Goal: Transaction & Acquisition: Purchase product/service

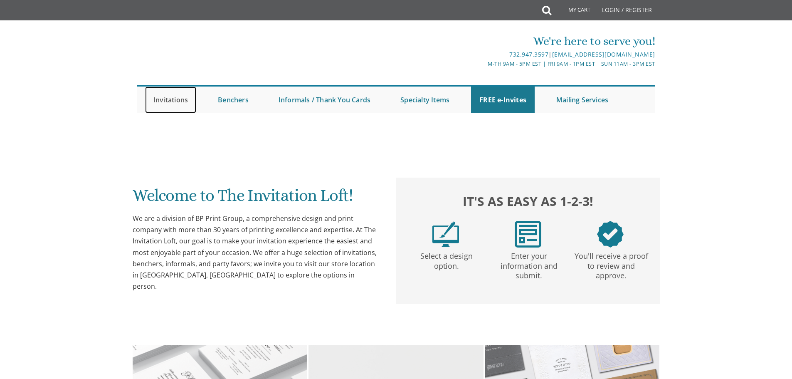
click at [180, 94] on link "Invitations" at bounding box center [170, 99] width 51 height 27
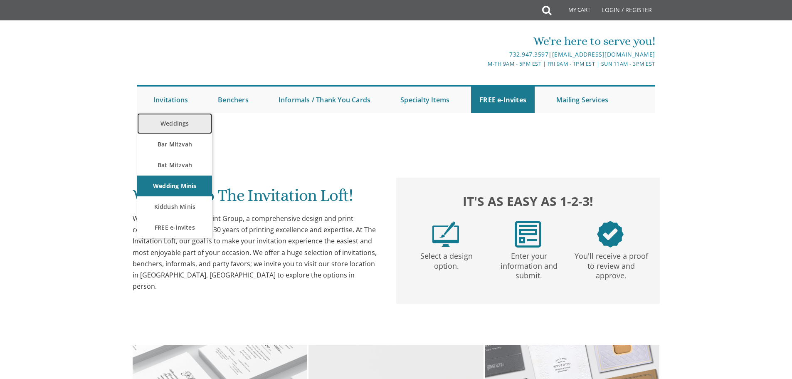
click at [177, 123] on link "Weddings" at bounding box center [174, 123] width 75 height 21
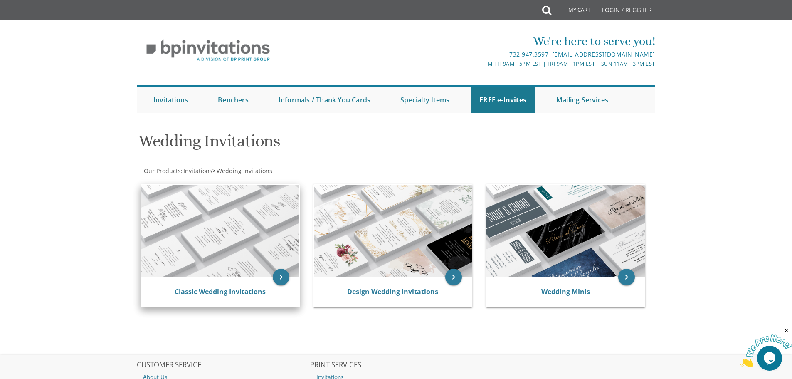
click at [240, 203] on img at bounding box center [220, 231] width 158 height 92
click at [259, 273] on img at bounding box center [220, 231] width 158 height 92
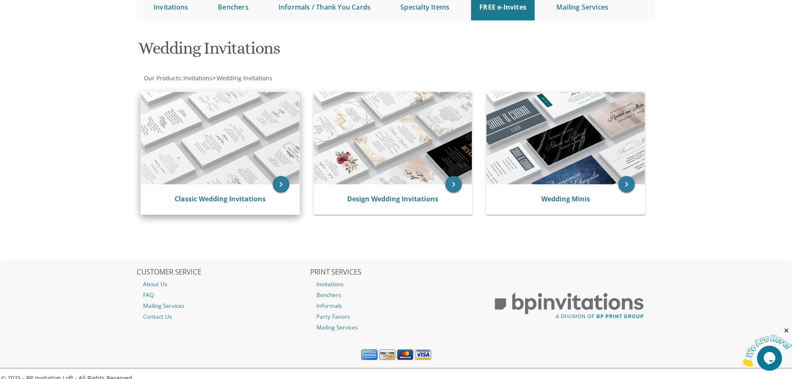
scroll to position [104, 0]
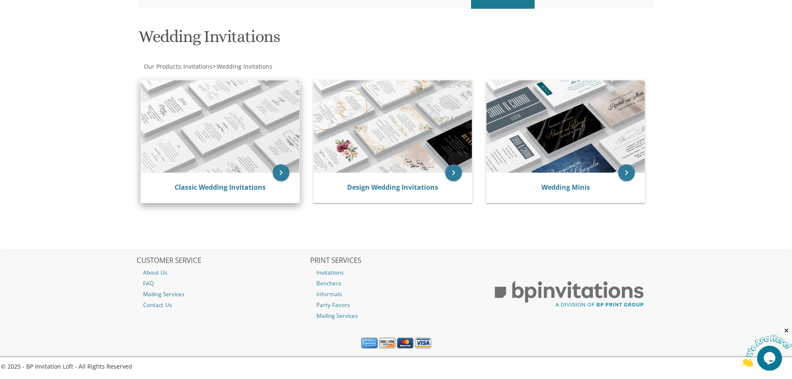
click at [228, 159] on img at bounding box center [220, 126] width 158 height 92
click at [278, 176] on icon "keyboard_arrow_right" at bounding box center [281, 172] width 17 height 17
click at [221, 169] on img at bounding box center [220, 126] width 158 height 92
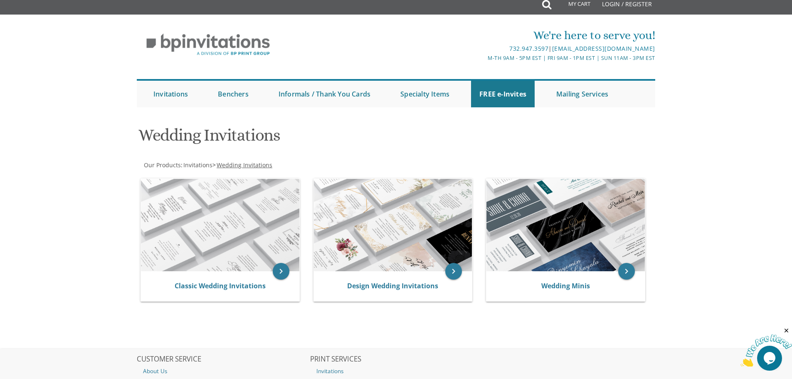
scroll to position [0, 0]
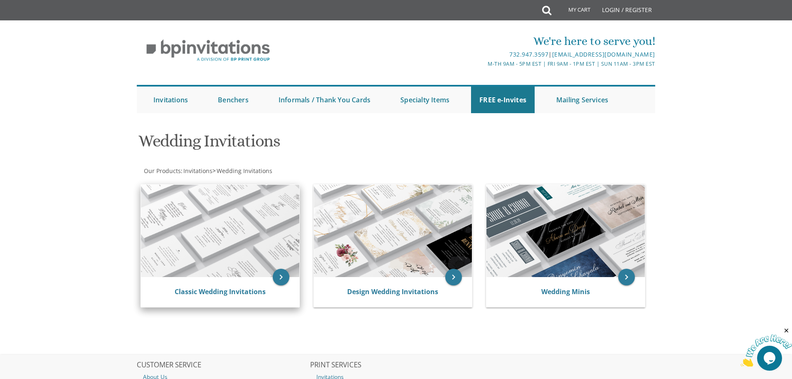
click at [214, 253] on img at bounding box center [220, 231] width 158 height 92
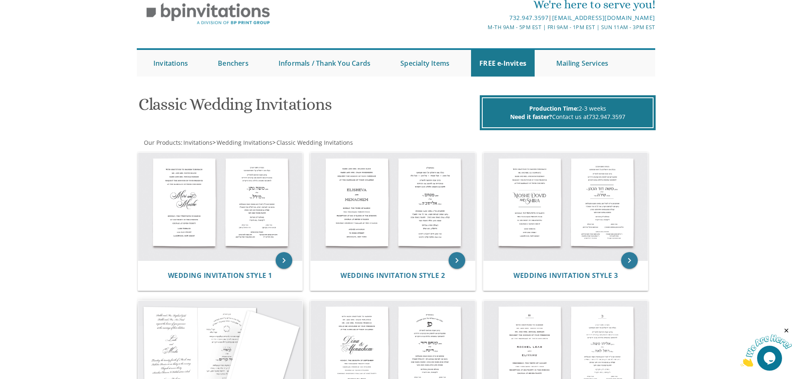
scroll to position [83, 0]
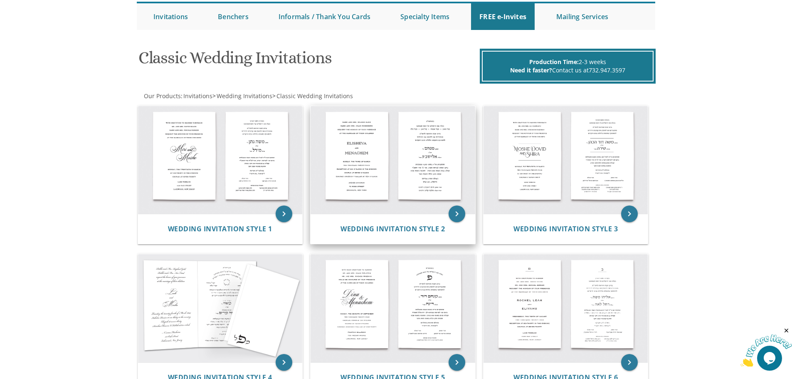
click at [383, 181] on img at bounding box center [392, 160] width 165 height 108
click at [434, 177] on img at bounding box center [392, 160] width 165 height 108
click at [402, 228] on span "Wedding Invitation Style 2" at bounding box center [392, 228] width 104 height 9
click at [393, 230] on span "Wedding Invitation Style 2" at bounding box center [392, 228] width 104 height 9
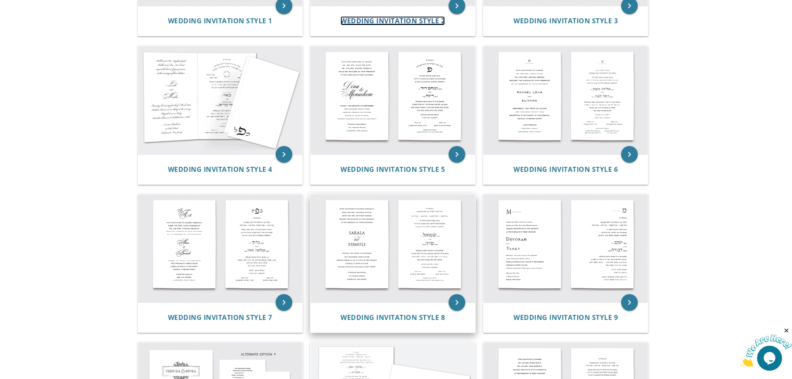
scroll to position [166, 0]
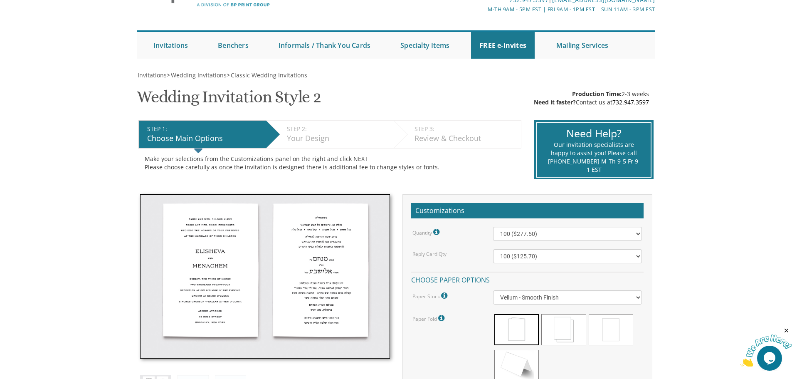
scroll to position [125, 0]
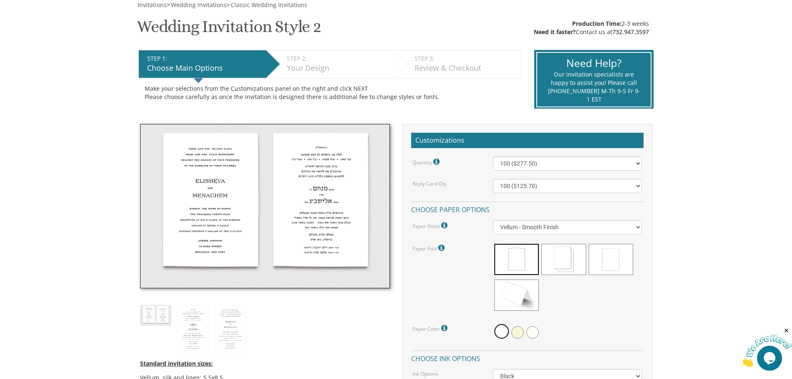
click at [347, 216] on img at bounding box center [265, 206] width 250 height 165
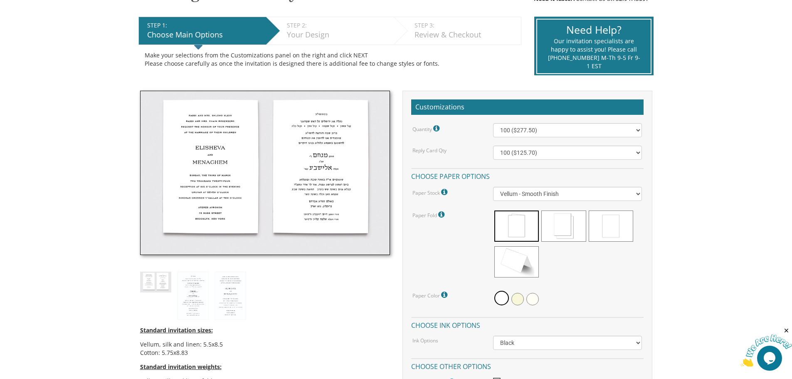
scroll to position [166, 0]
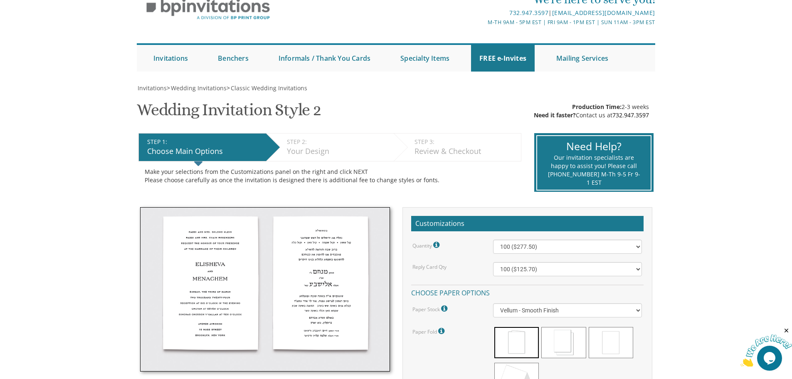
click at [356, 273] on img at bounding box center [265, 289] width 250 height 165
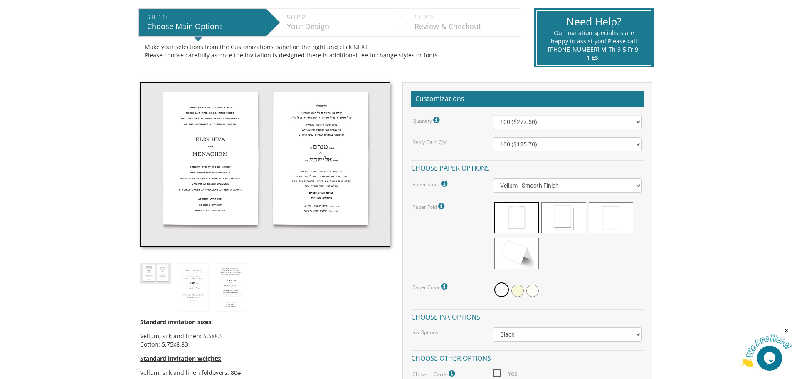
click at [308, 172] on img at bounding box center [265, 164] width 250 height 165
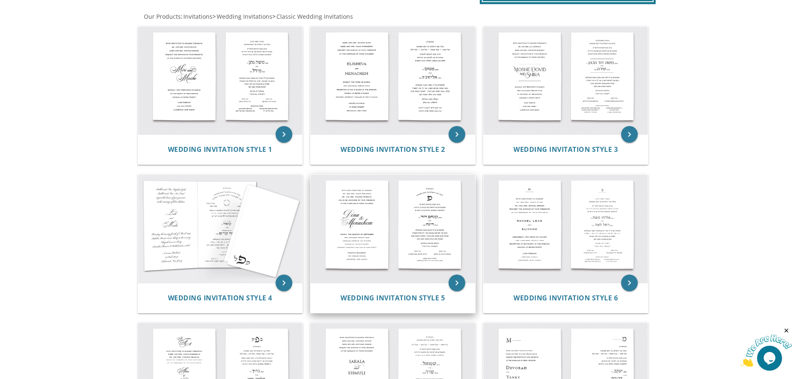
scroll to position [83, 0]
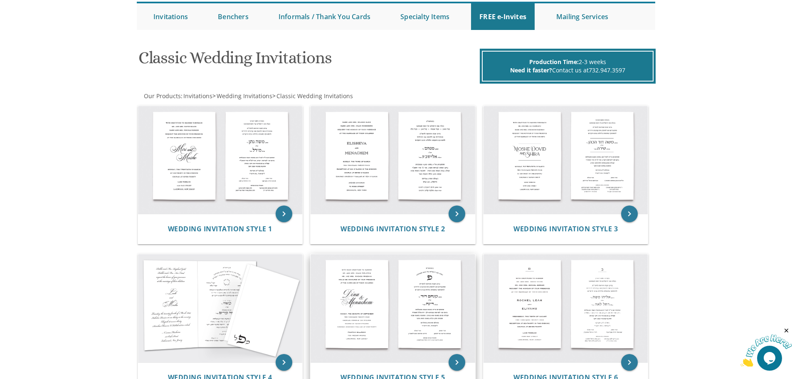
click at [433, 288] on img at bounding box center [392, 308] width 165 height 108
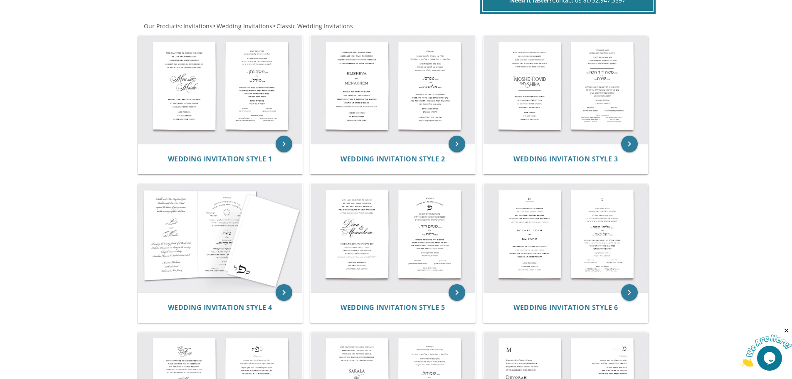
scroll to position [249, 0]
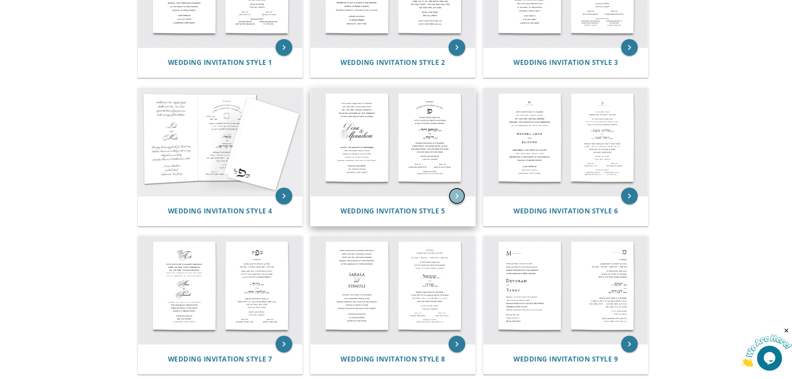
click at [457, 192] on icon "keyboard_arrow_right" at bounding box center [456, 195] width 17 height 17
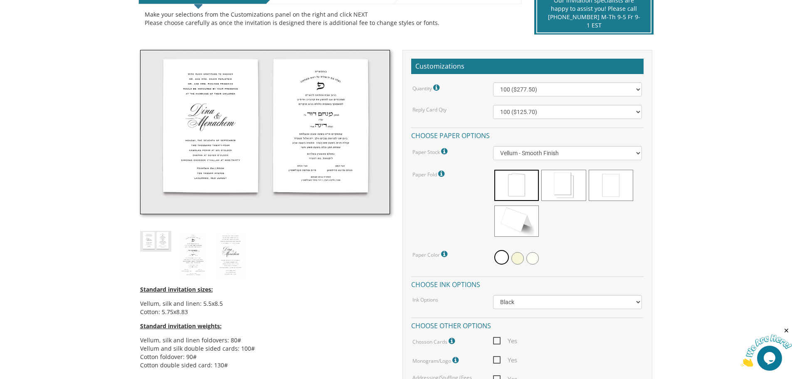
scroll to position [208, 0]
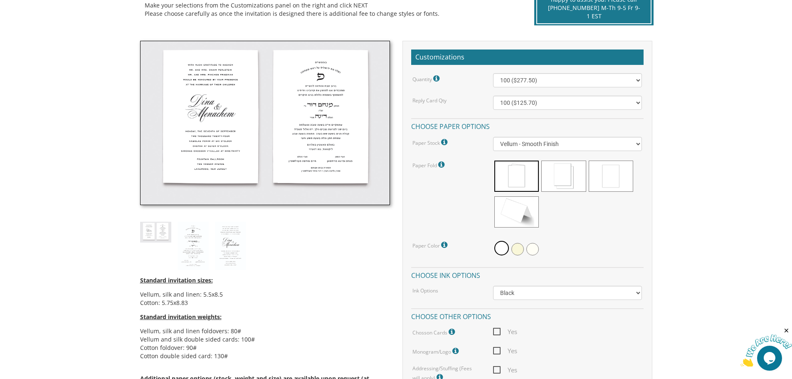
click at [344, 125] on img at bounding box center [265, 123] width 250 height 165
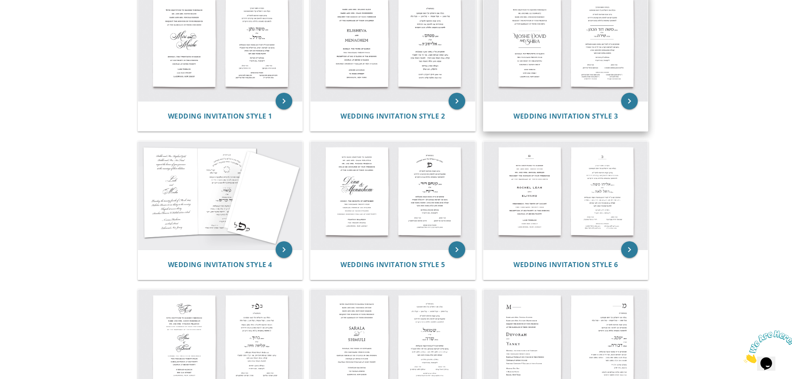
scroll to position [125, 0]
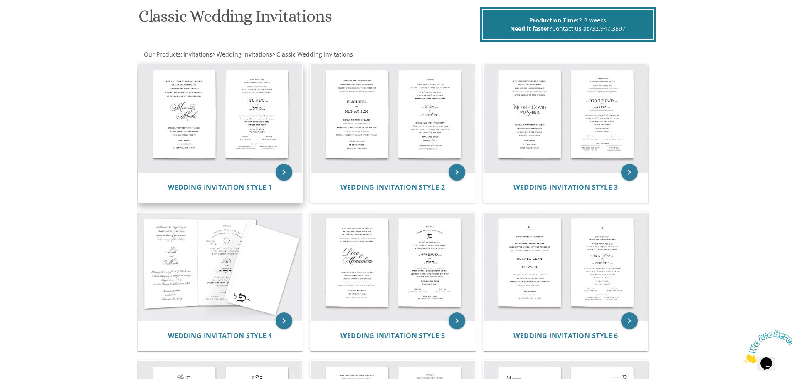
click at [234, 114] on img at bounding box center [220, 118] width 165 height 108
click at [277, 103] on img at bounding box center [220, 118] width 165 height 108
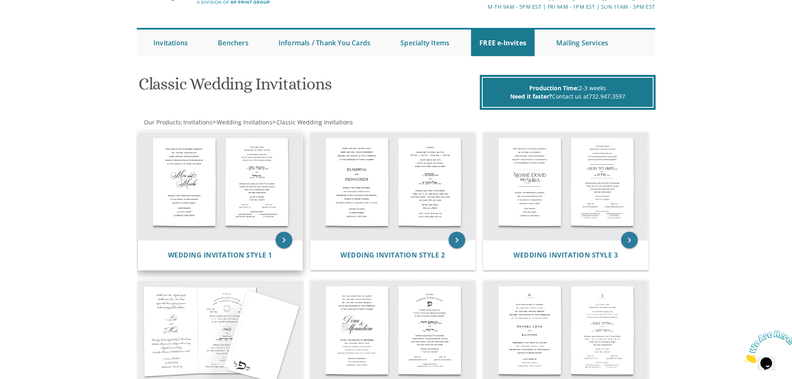
scroll to position [166, 0]
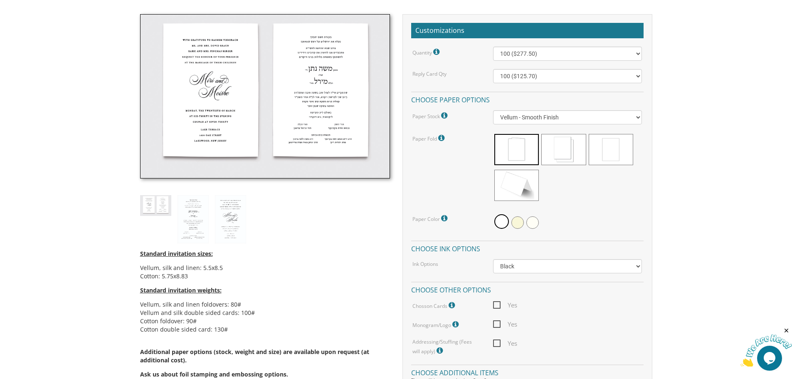
scroll to position [249, 0]
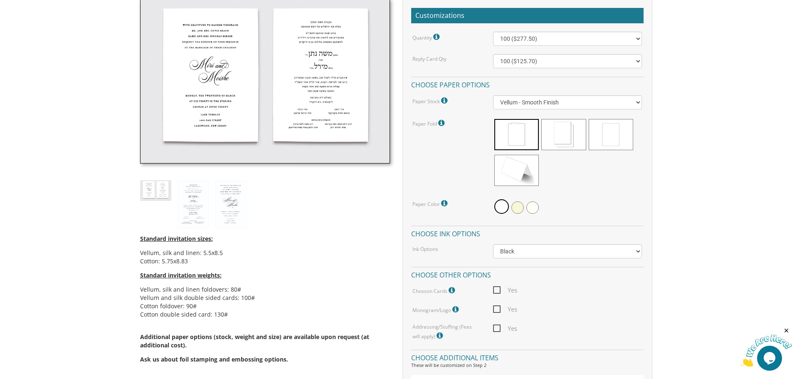
click at [320, 70] on img at bounding box center [265, 81] width 250 height 165
